Goal: Find specific page/section

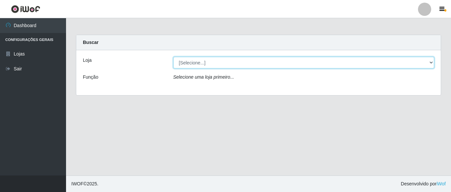
drag, startPoint x: 423, startPoint y: 62, endPoint x: 415, endPoint y: 65, distance: 9.2
click at [423, 62] on select "[Selecione...] Rede Compras Supermercados - LOJA 5" at bounding box center [303, 63] width 261 height 12
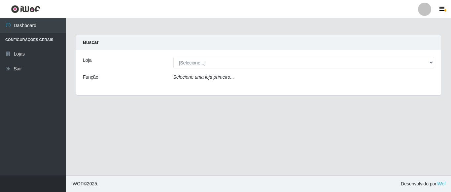
click at [319, 93] on div "Loja [Selecione...] Rede Compras Supermercados - LOJA 5 Função Selecione uma lo…" at bounding box center [258, 72] width 365 height 45
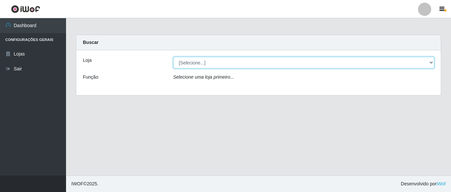
click at [432, 61] on select "[Selecione...] Rede Compras Supermercados - LOJA 5" at bounding box center [303, 63] width 261 height 12
select select "397"
click at [173, 57] on select "[Selecione...] Rede Compras Supermercados - LOJA 5" at bounding box center [303, 63] width 261 height 12
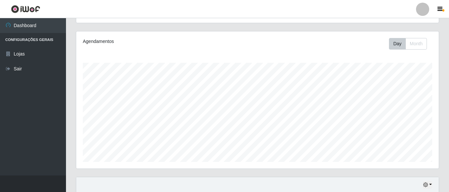
scroll to position [132, 0]
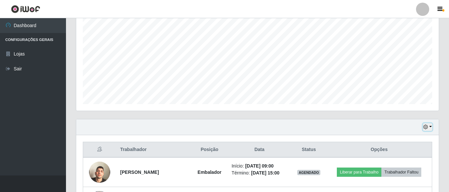
click at [430, 127] on button "button" at bounding box center [427, 127] width 9 height 8
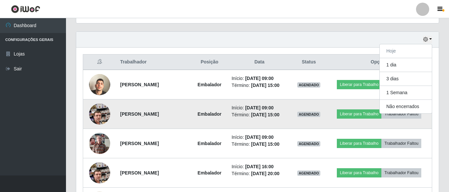
scroll to position [231, 0]
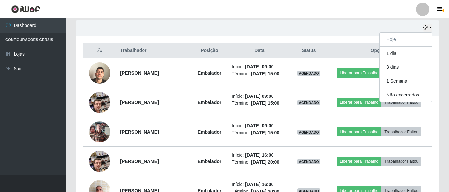
click at [346, 31] on div "Hoje 1 dia 3 dias 1 Semana Não encerrados" at bounding box center [257, 28] width 363 height 16
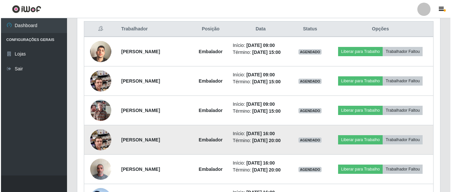
scroll to position [264, 0]
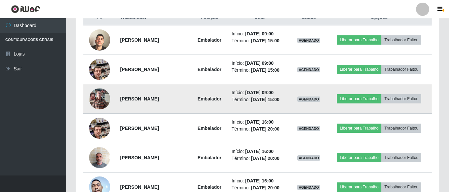
click at [99, 94] on img at bounding box center [99, 99] width 21 height 28
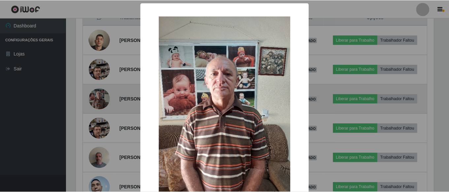
scroll to position [137, 360]
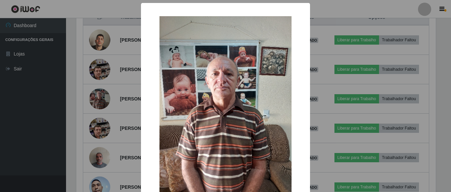
click at [102, 95] on div "× OK Cancel" at bounding box center [225, 96] width 451 height 192
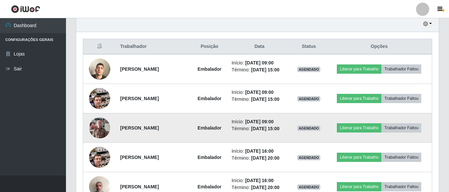
scroll to position [198, 0]
